Goal: Find specific page/section: Find specific page/section

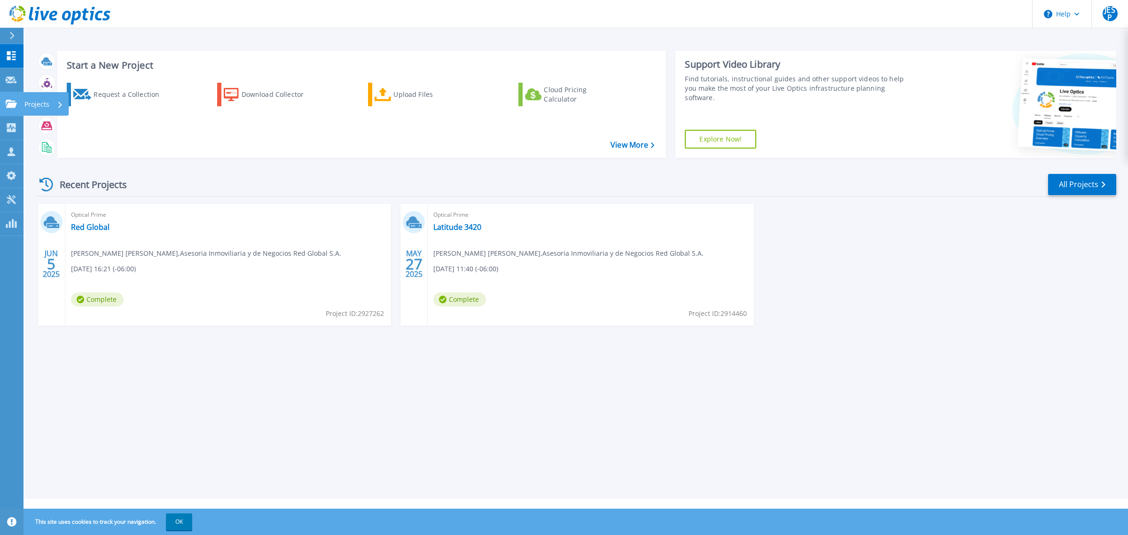
click at [55, 102] on div "Projects" at bounding box center [43, 104] width 39 height 24
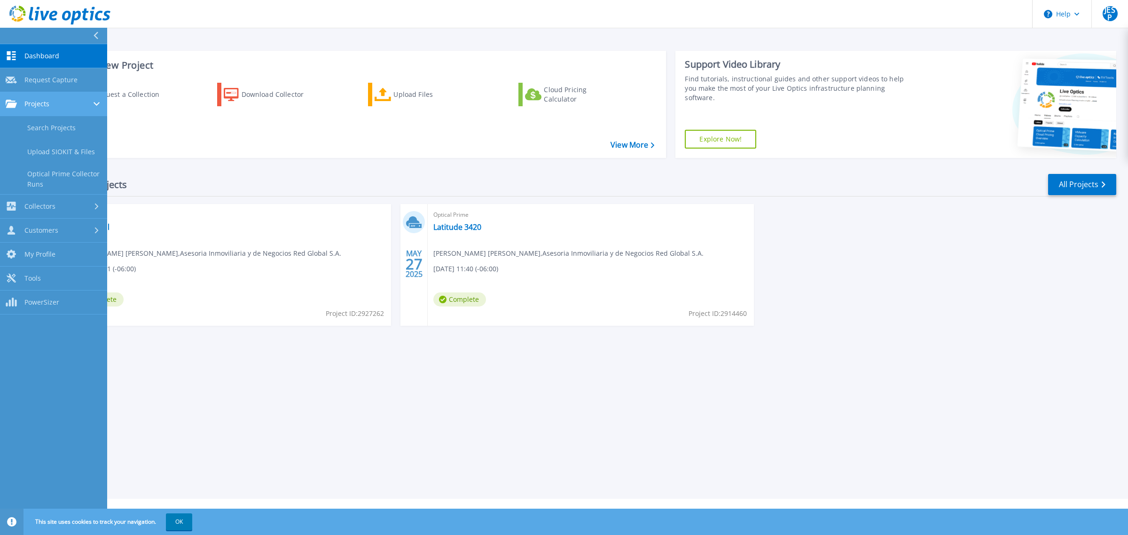
click at [95, 100] on div at bounding box center [98, 104] width 8 height 8
click at [66, 81] on span "Request Capture" at bounding box center [50, 80] width 53 height 8
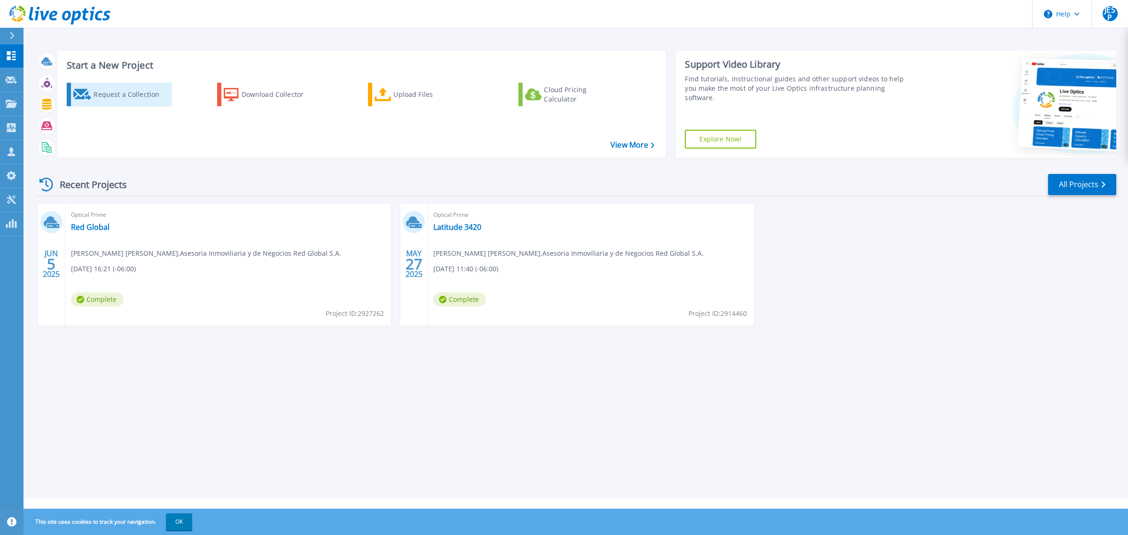
click at [140, 99] on div "Request a Collection" at bounding box center [131, 94] width 75 height 19
click at [458, 227] on link "Latitude 3420" at bounding box center [457, 226] width 48 height 9
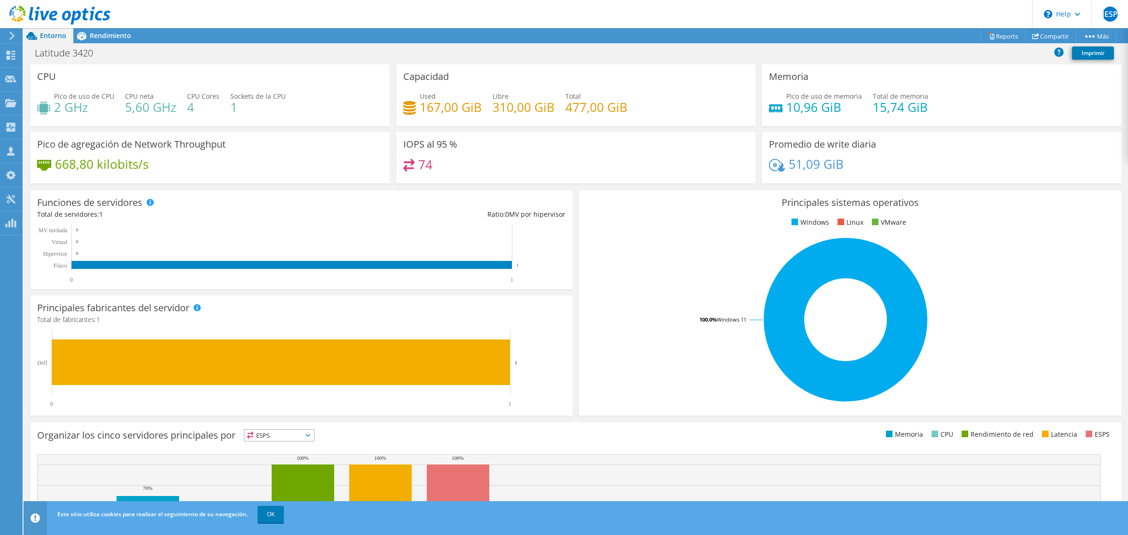
scroll to position [6, 0]
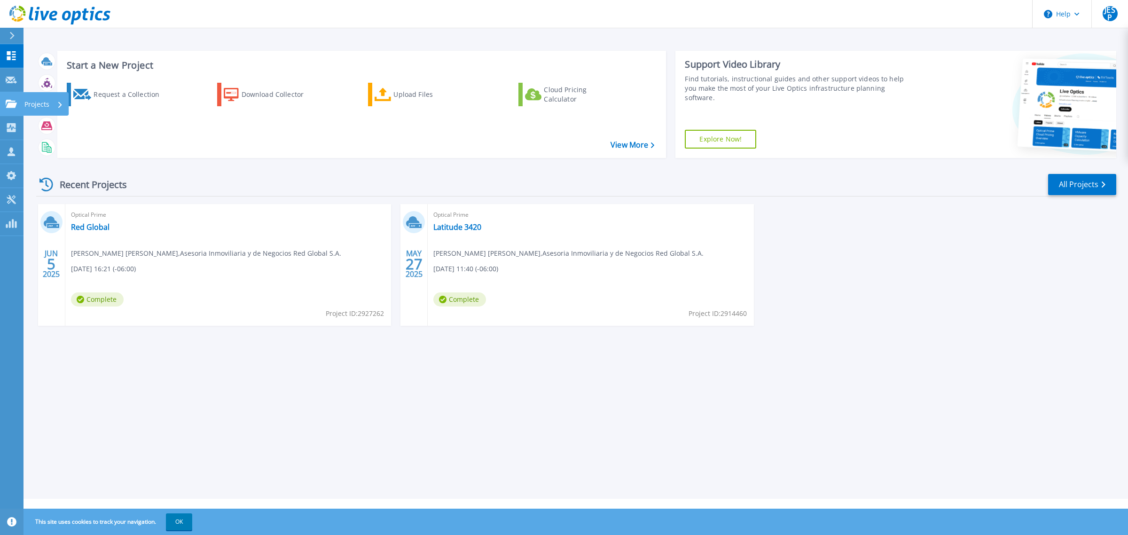
click at [46, 104] on p "Projects" at bounding box center [36, 104] width 25 height 24
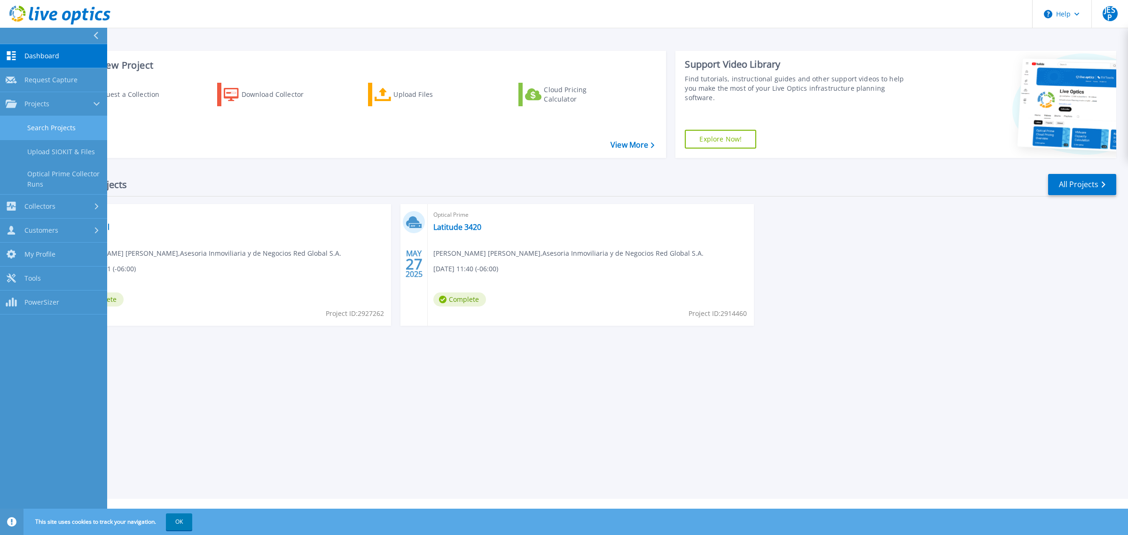
click at [65, 129] on link "Search Projects" at bounding box center [53, 128] width 107 height 24
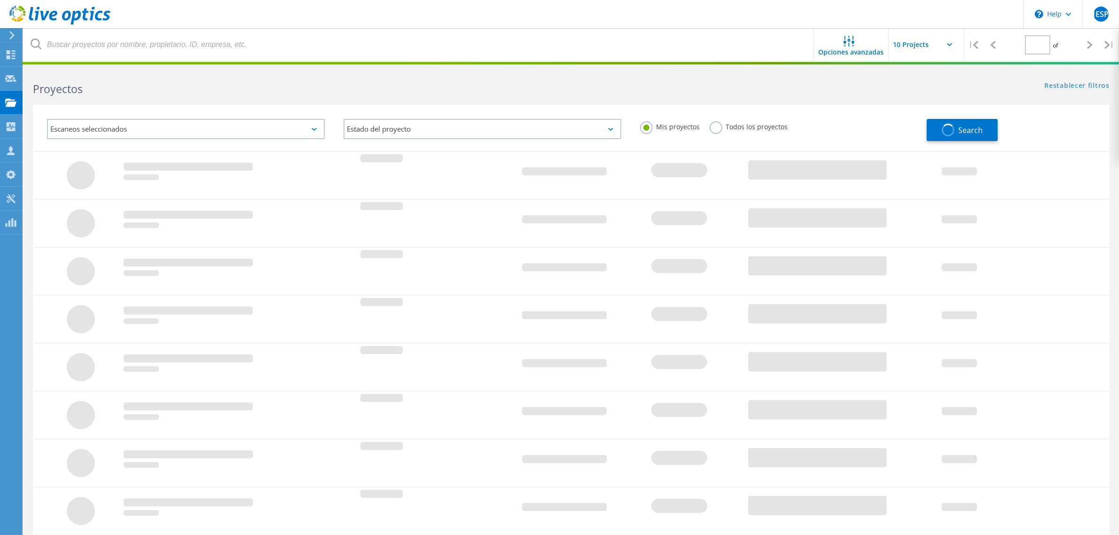
type input "1"
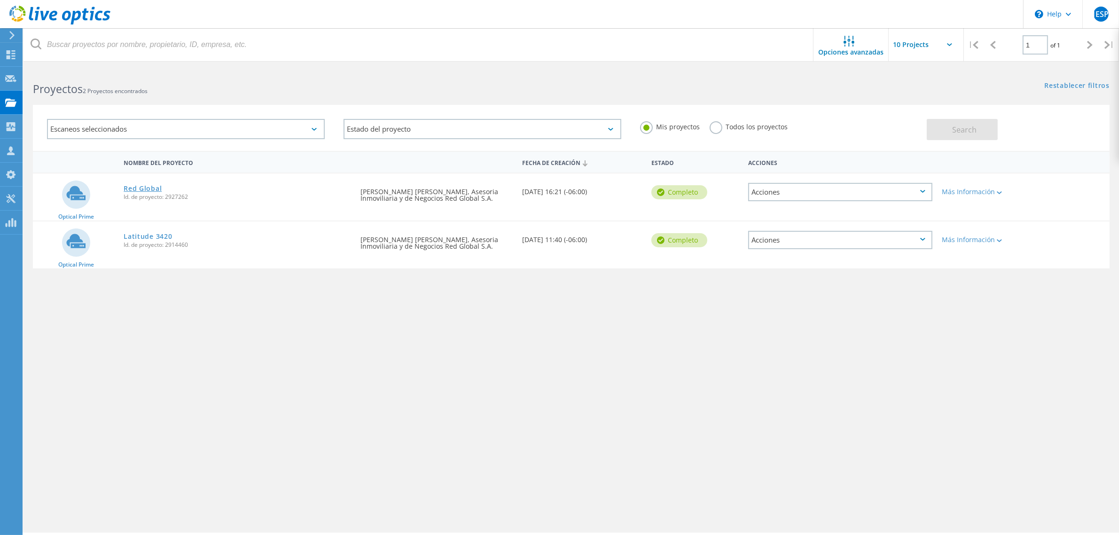
click at [144, 188] on link "Red Global" at bounding box center [143, 188] width 38 height 7
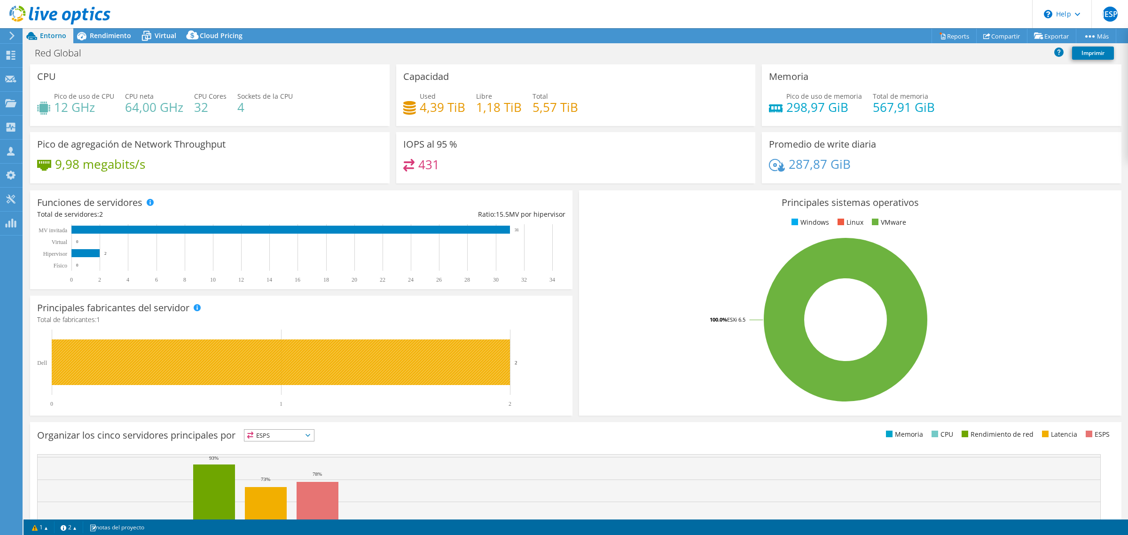
select select "USD"
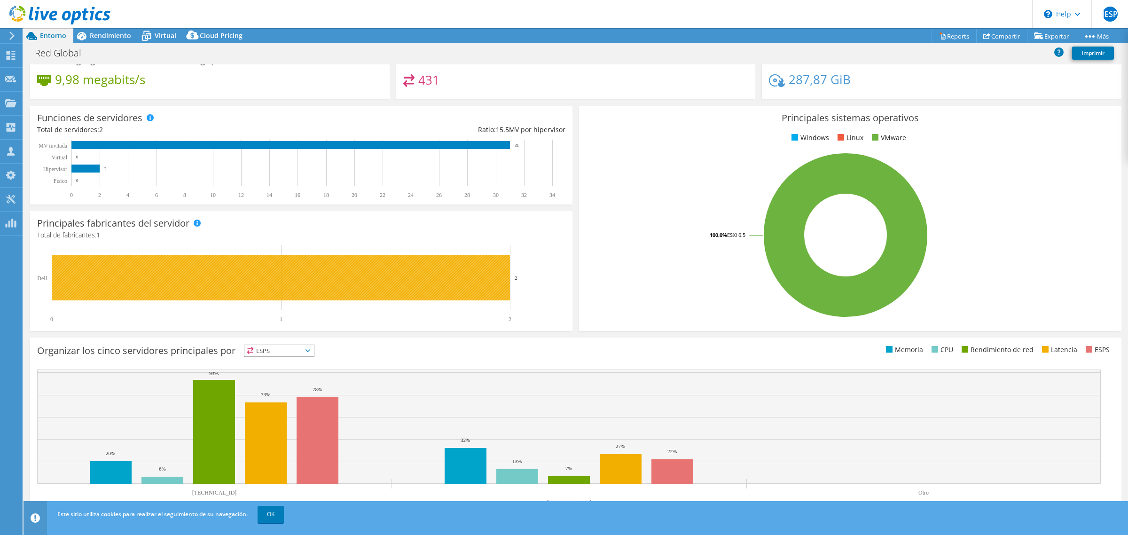
scroll to position [92, 0]
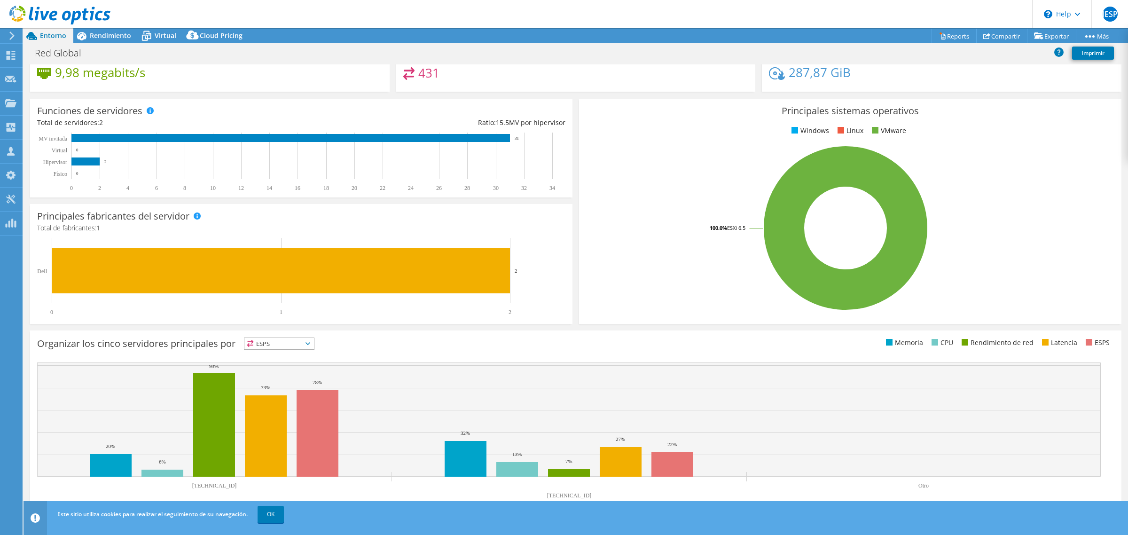
click at [305, 342] on span "ESPS" at bounding box center [279, 343] width 70 height 11
click at [282, 368] on li "Memoria" at bounding box center [279, 368] width 70 height 13
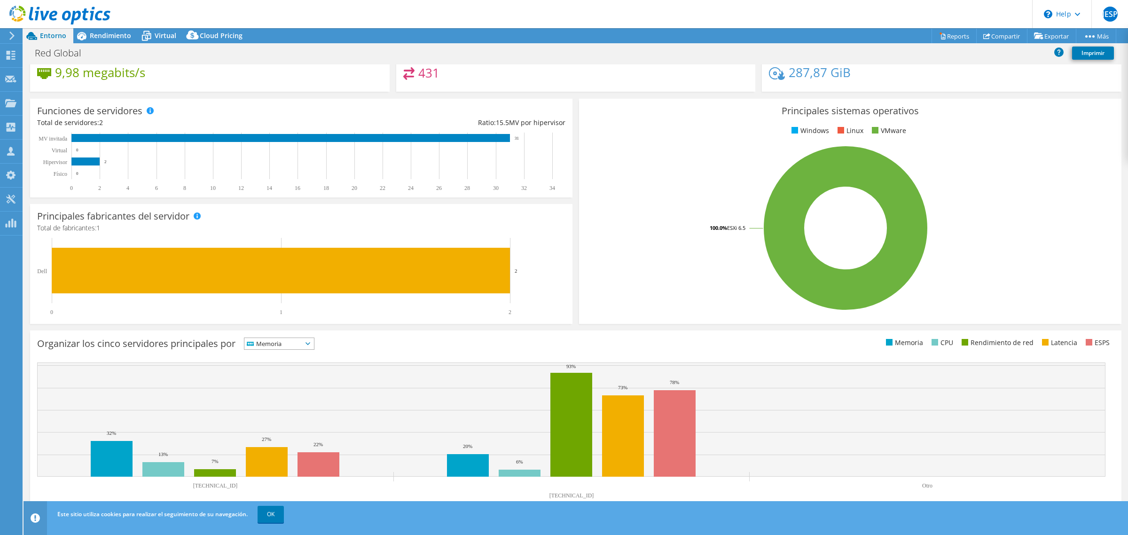
click at [302, 341] on span "Memoria" at bounding box center [273, 343] width 58 height 11
click at [302, 392] on li "Rendimiento de red" at bounding box center [279, 395] width 70 height 13
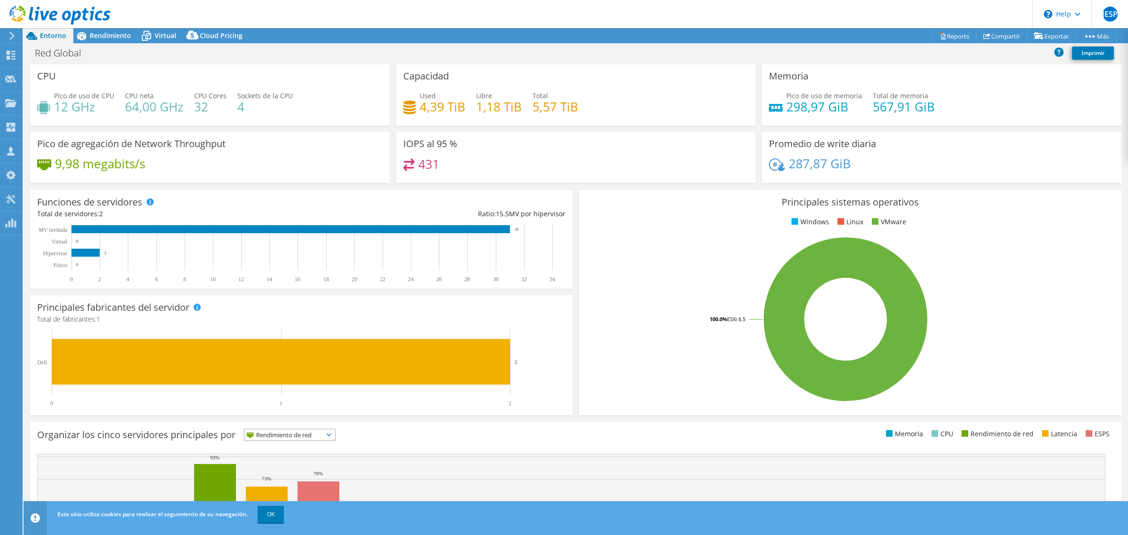
scroll to position [0, 0]
click at [1109, 17] on span "JESP" at bounding box center [1110, 14] width 15 height 15
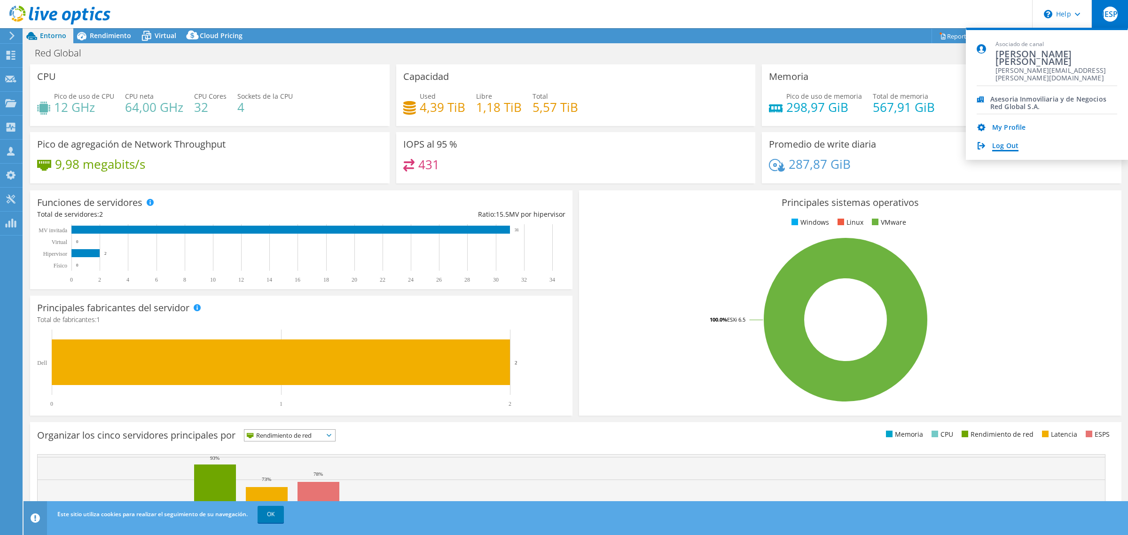
click at [1006, 145] on link "Log Out" at bounding box center [1005, 146] width 26 height 9
